Goal: Information Seeking & Learning: Learn about a topic

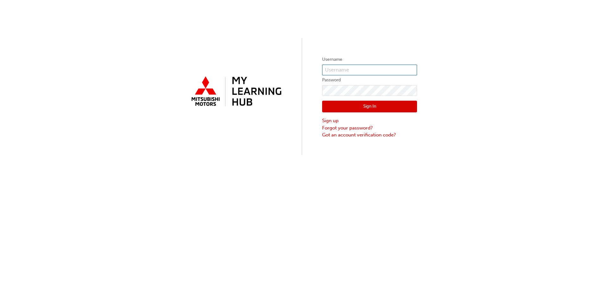
type input "0005987503"
click at [356, 105] on button "Sign In" at bounding box center [369, 107] width 95 height 12
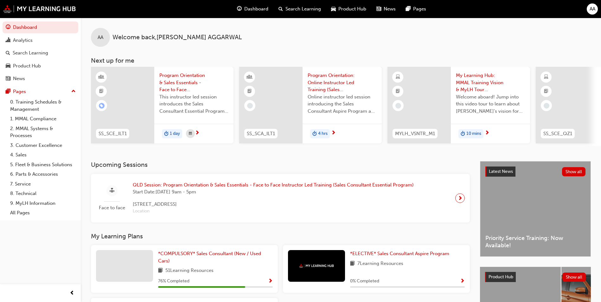
scroll to position [32, 0]
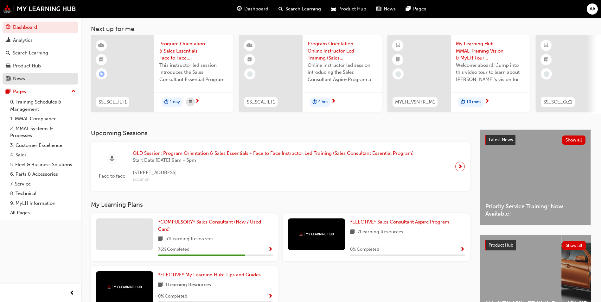
click at [26, 77] on div "News" at bounding box center [40, 79] width 69 height 8
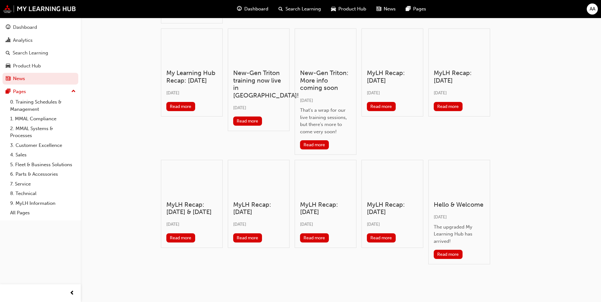
scroll to position [122, 0]
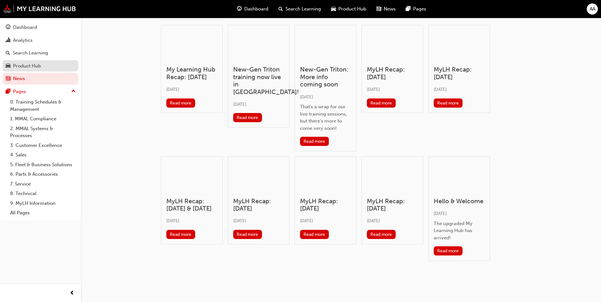
click at [35, 65] on div "Product Hub" at bounding box center [27, 65] width 28 height 7
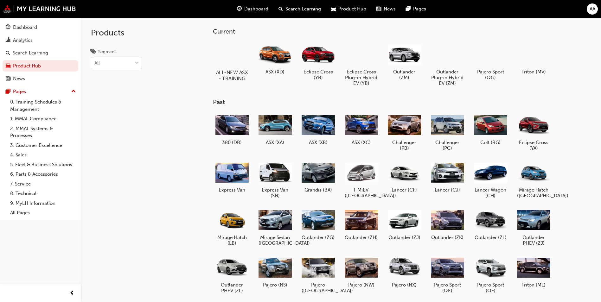
click at [234, 53] on div at bounding box center [231, 53] width 35 height 25
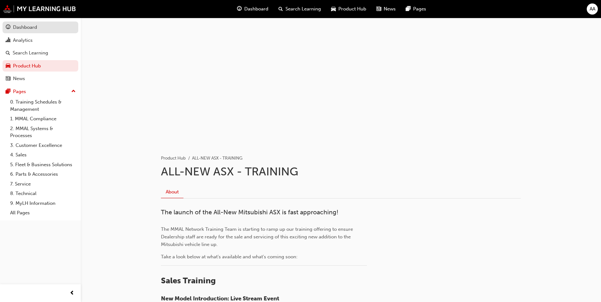
click at [31, 29] on div "Dashboard" at bounding box center [25, 27] width 24 height 7
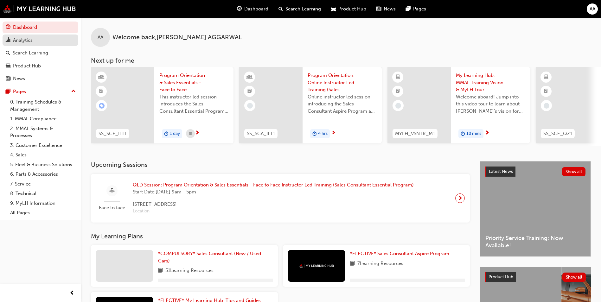
click at [29, 44] on div "Analytics" at bounding box center [40, 40] width 69 height 8
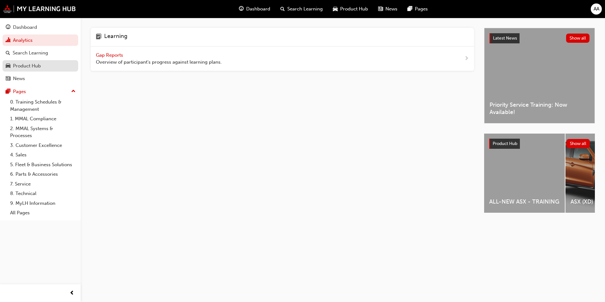
click at [28, 67] on div "Product Hub" at bounding box center [27, 65] width 28 height 7
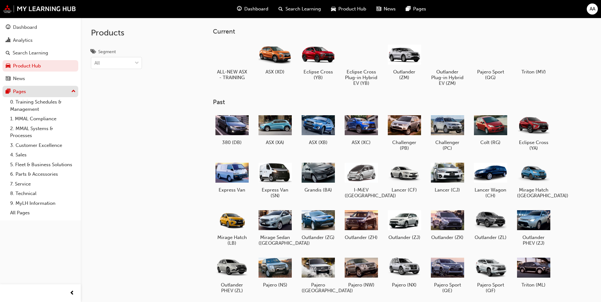
click at [22, 92] on div "Pages" at bounding box center [19, 91] width 13 height 7
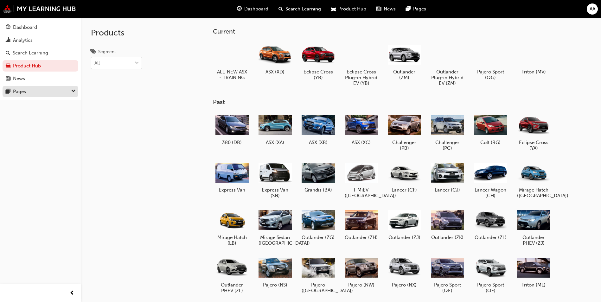
click at [22, 92] on div "Pages" at bounding box center [19, 91] width 13 height 7
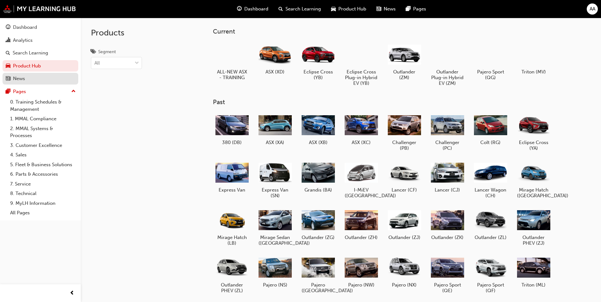
click at [22, 76] on div "News" at bounding box center [19, 78] width 12 height 7
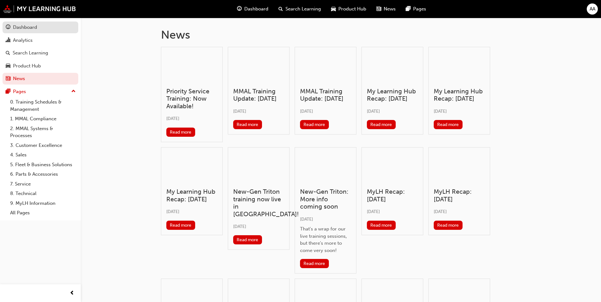
click at [41, 24] on div "Dashboard" at bounding box center [40, 27] width 69 height 8
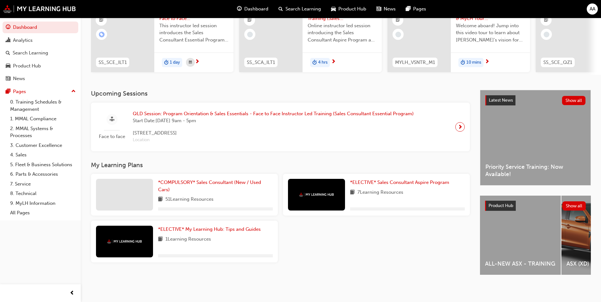
scroll to position [76, 0]
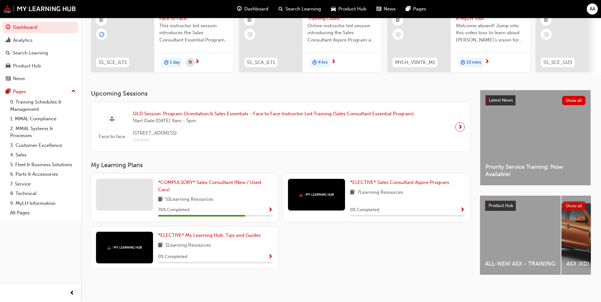
click at [577, 203] on button "Show all" at bounding box center [574, 205] width 24 height 9
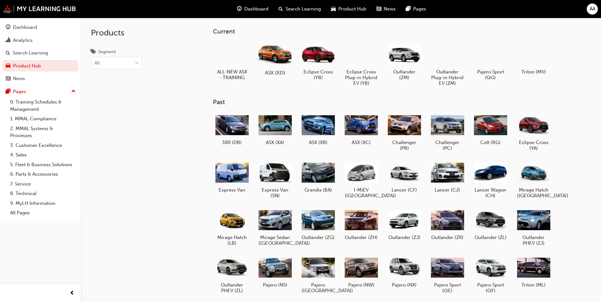
click at [277, 58] on div at bounding box center [274, 54] width 35 height 25
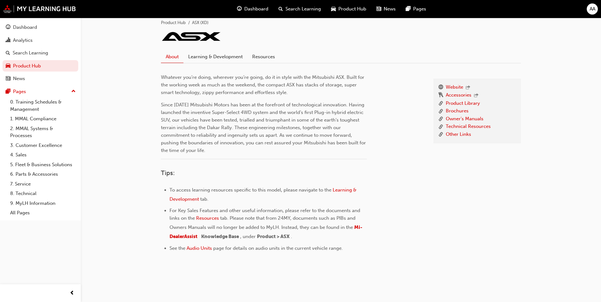
scroll to position [138, 0]
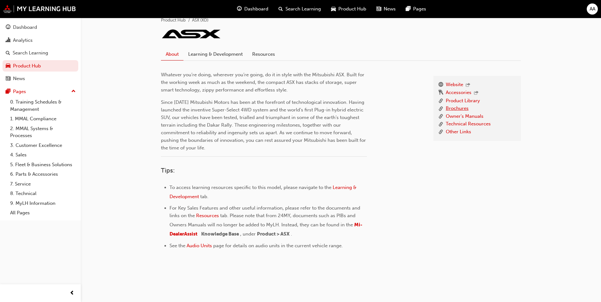
click at [462, 107] on link "Brochures" at bounding box center [456, 109] width 23 height 8
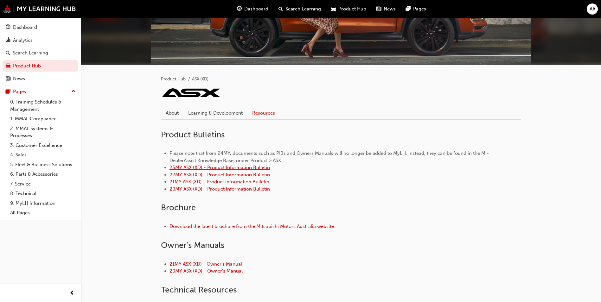
scroll to position [75, 0]
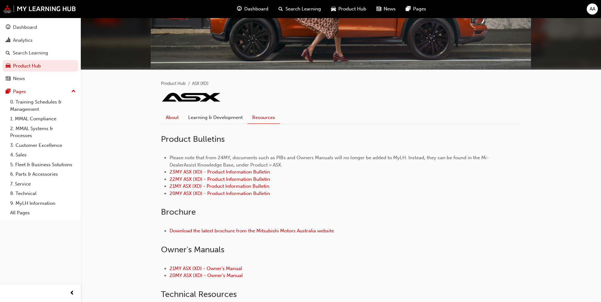
click at [182, 121] on link "About" at bounding box center [172, 117] width 22 height 12
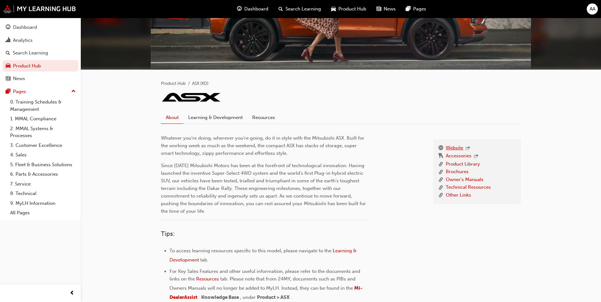
click at [456, 149] on link "Website" at bounding box center [453, 148] width 17 height 8
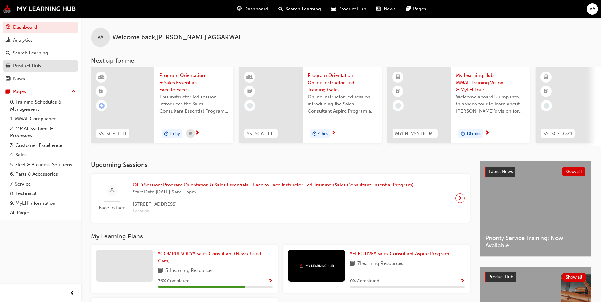
click at [33, 70] on link "Product Hub" at bounding box center [41, 66] width 76 height 12
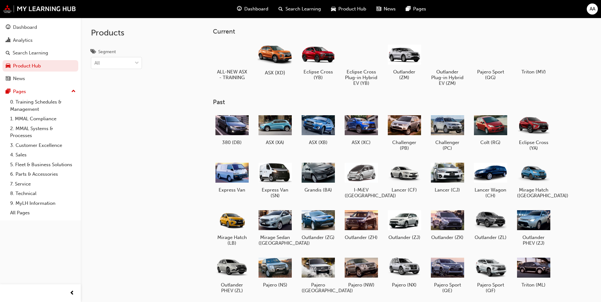
click at [276, 54] on div at bounding box center [274, 54] width 35 height 25
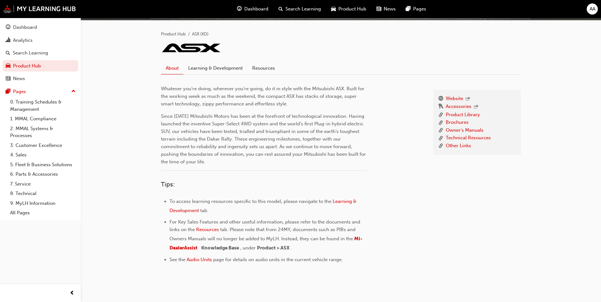
scroll to position [127, 0]
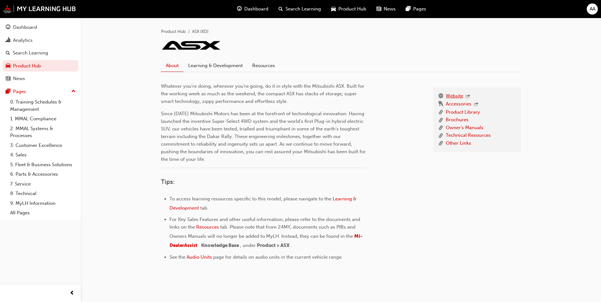
click at [459, 97] on link "Website" at bounding box center [453, 96] width 17 height 8
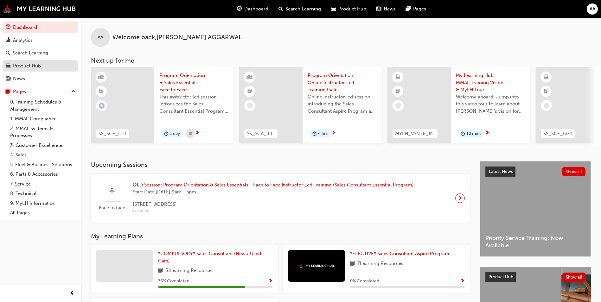
click at [25, 69] on div "Product Hub" at bounding box center [40, 66] width 69 height 8
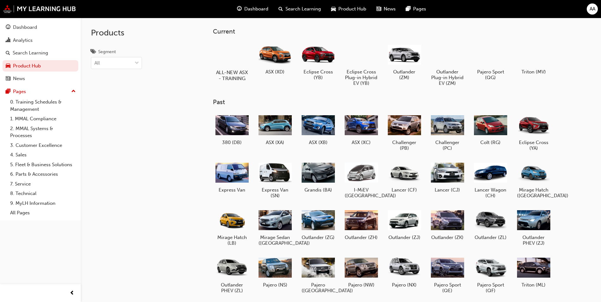
click at [244, 62] on div at bounding box center [231, 53] width 35 height 25
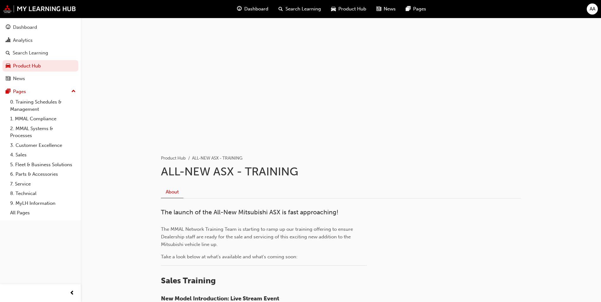
click at [351, 8] on span "Product Hub" at bounding box center [352, 8] width 28 height 7
